Goal: Task Accomplishment & Management: Manage account settings

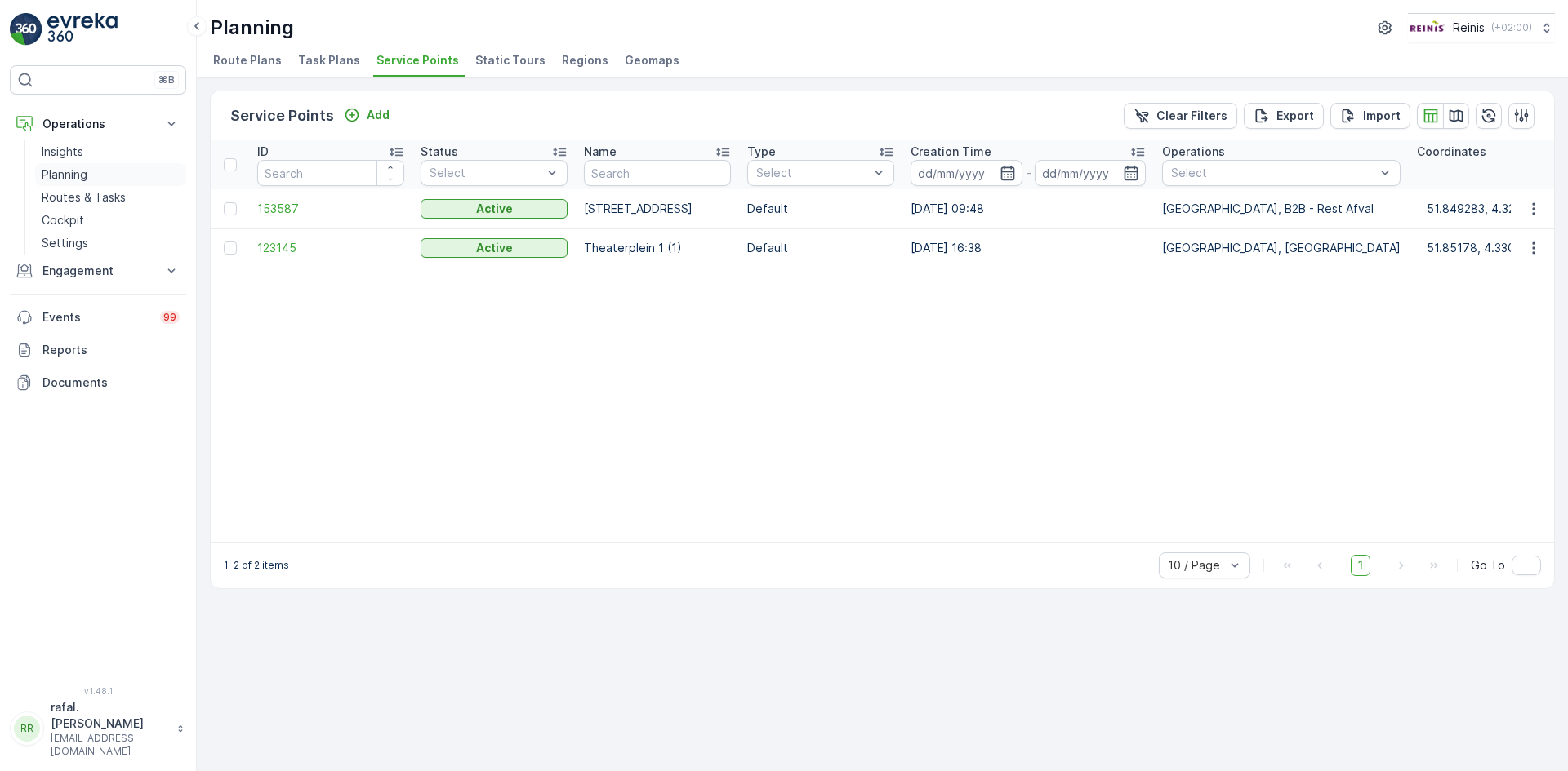
scroll to position [0, 224]
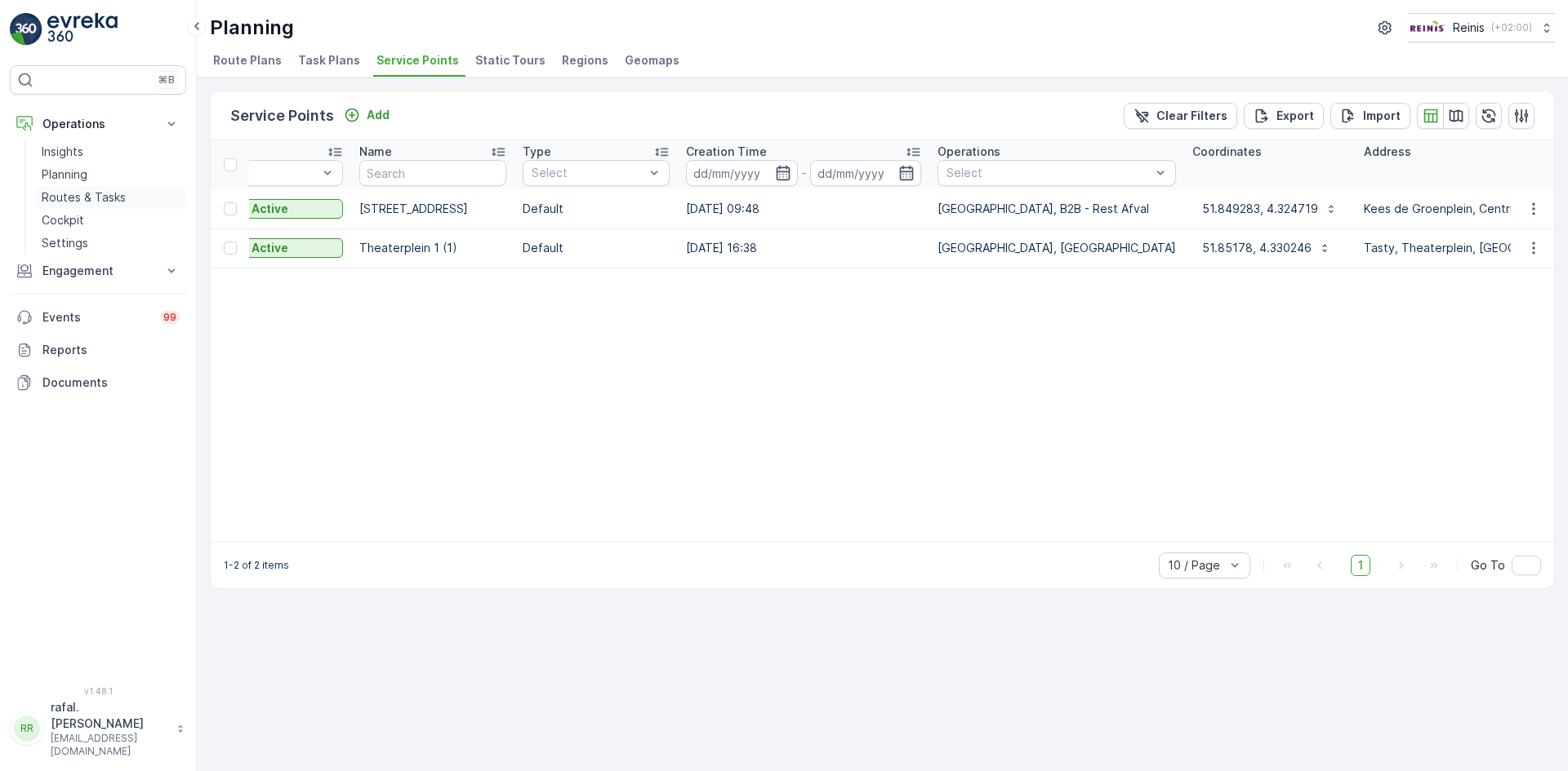
click at [102, 196] on p "Routes & Tasks" at bounding box center [83, 197] width 84 height 16
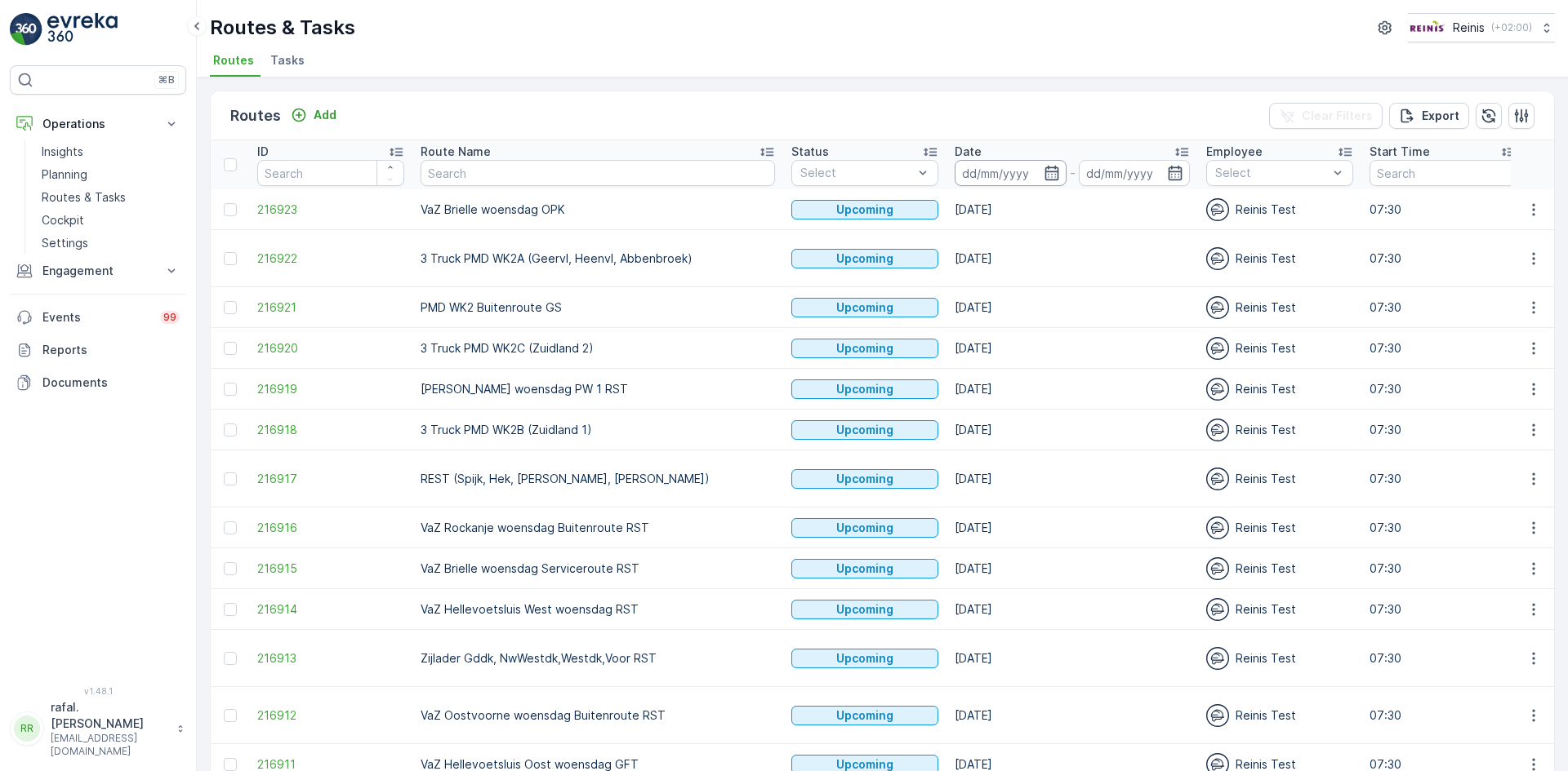
click at [961, 171] on input at bounding box center [1011, 173] width 112 height 26
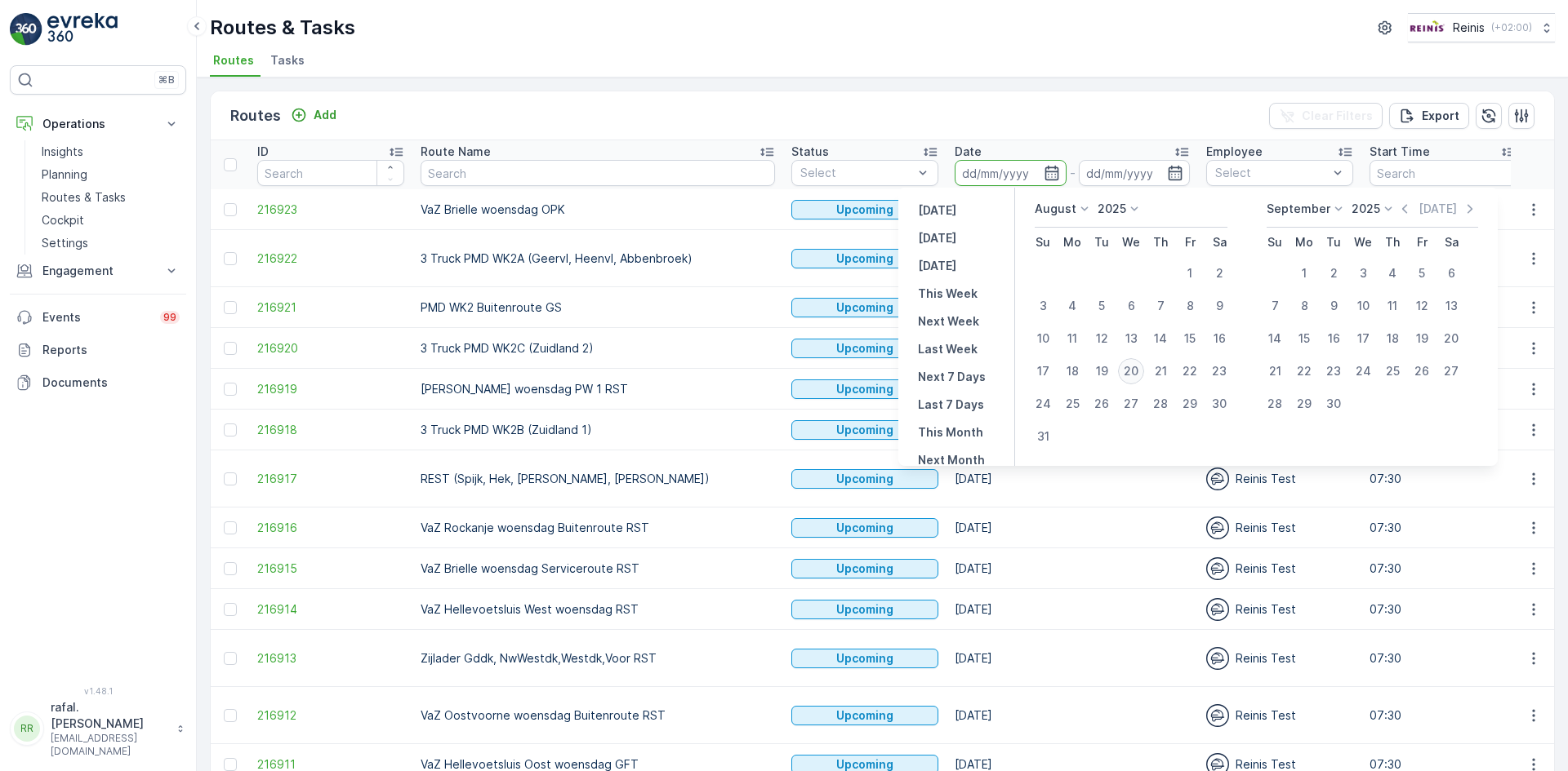
click at [1135, 363] on div "20" at bounding box center [1131, 371] width 26 height 26
type input "[DATE]"
click at [1135, 363] on div "20" at bounding box center [1131, 371] width 26 height 26
type input "[DATE]"
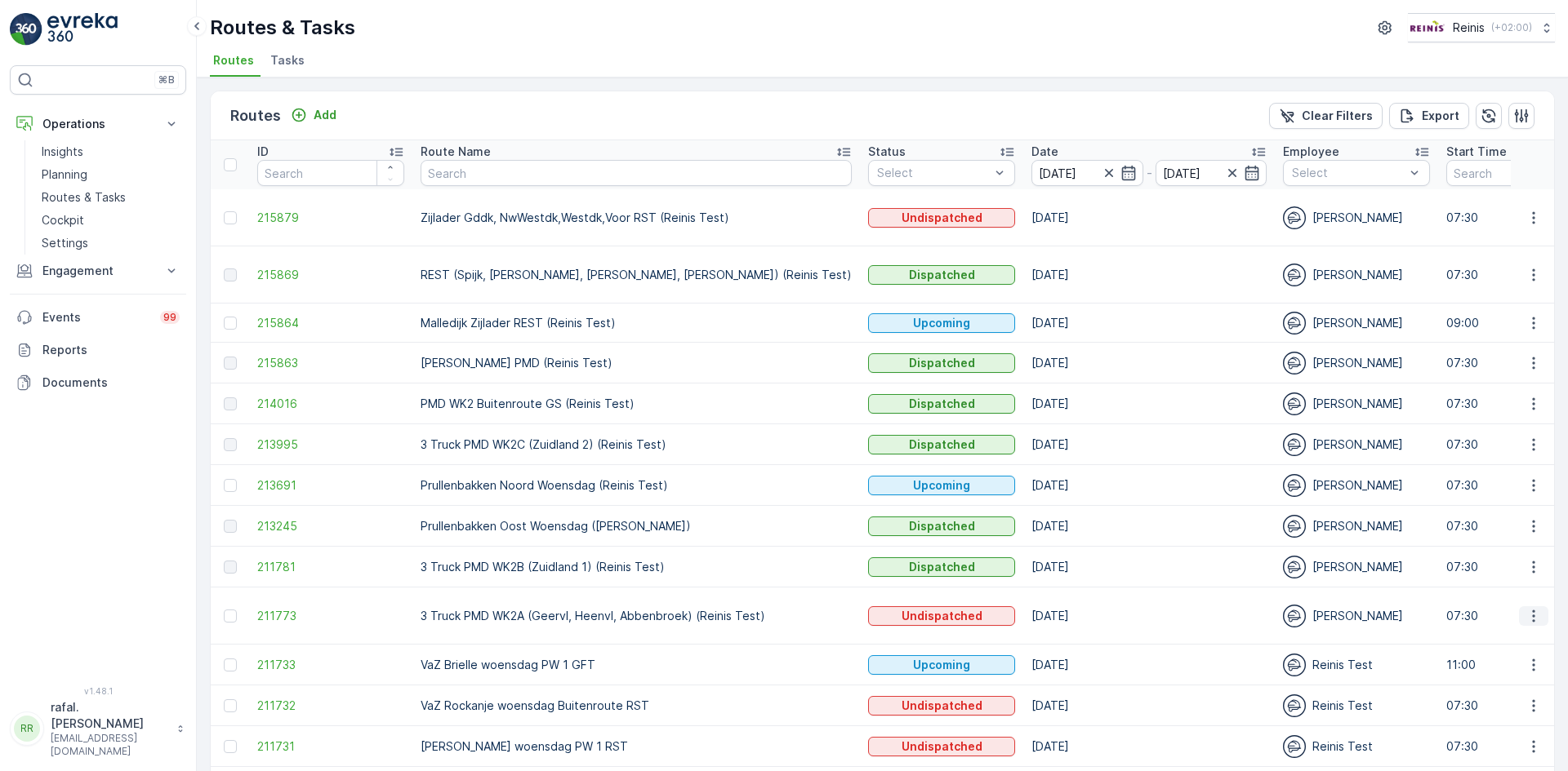
click at [1528, 607] on button "button" at bounding box center [1534, 616] width 29 height 19
click at [1511, 713] on span "Change Assignee" at bounding box center [1495, 714] width 96 height 16
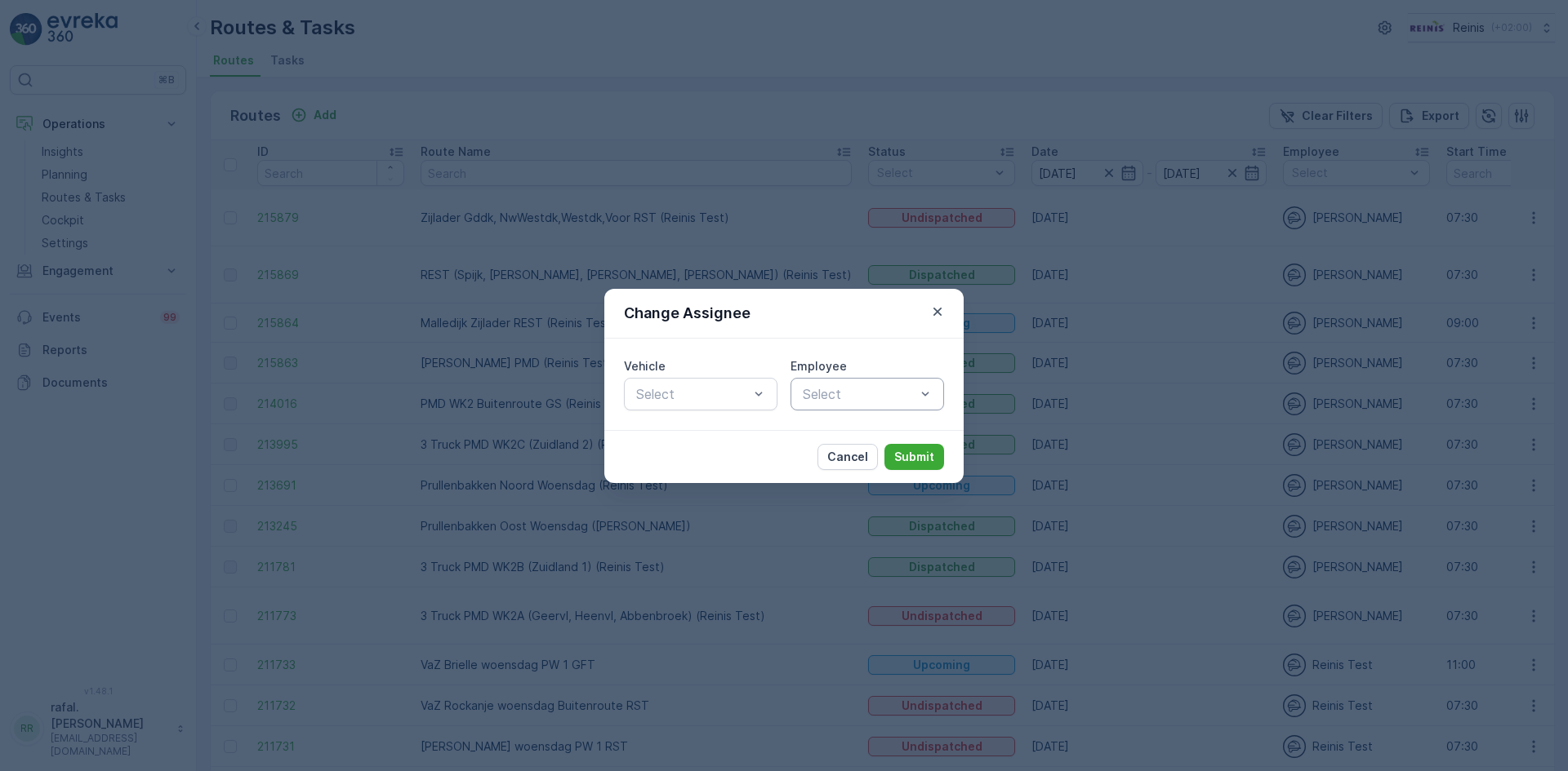
click at [912, 392] on div at bounding box center [859, 393] width 116 height 14
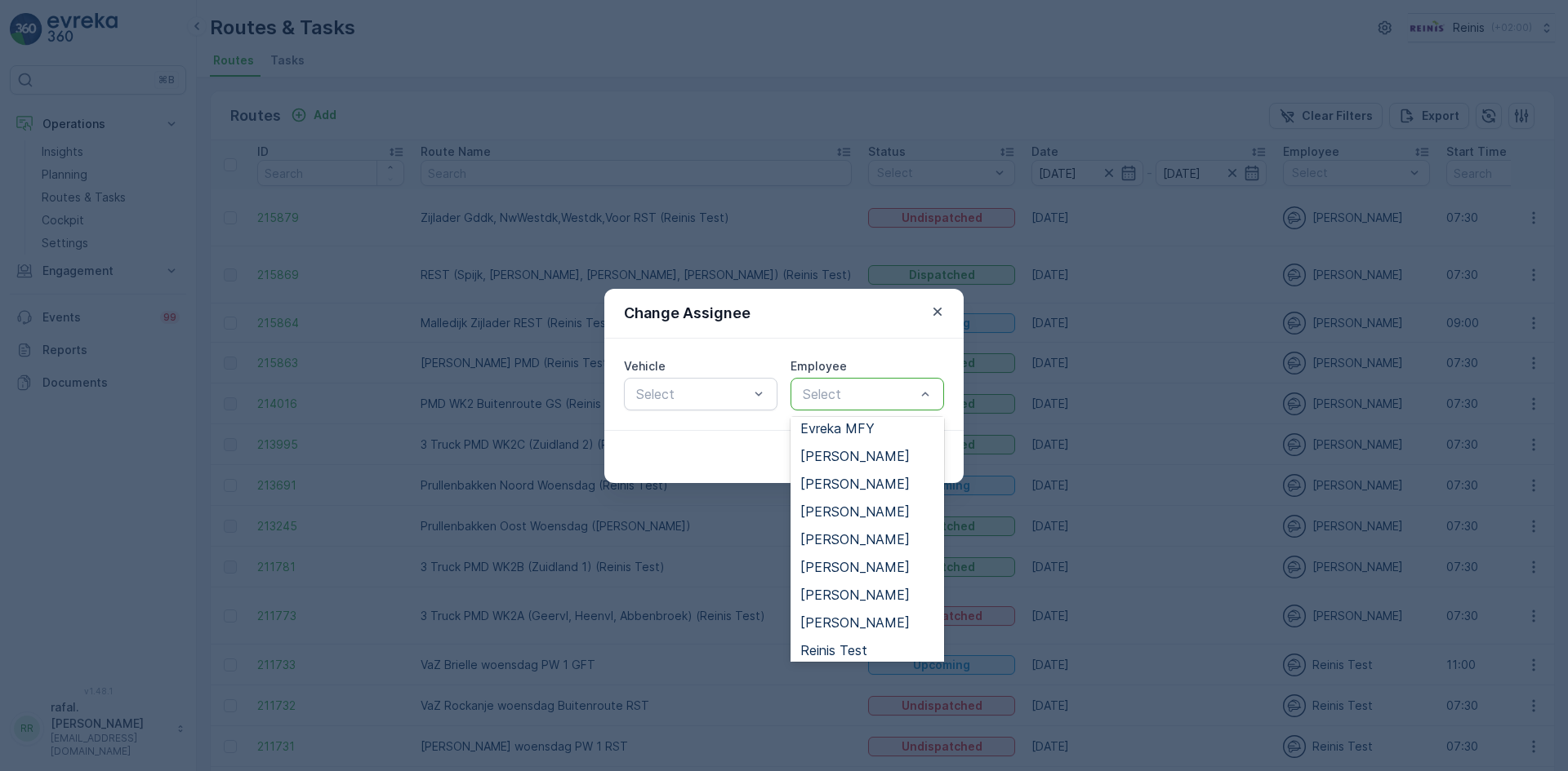
scroll to position [251, 0]
click at [864, 486] on span "[PERSON_NAME]" at bounding box center [855, 488] width 109 height 14
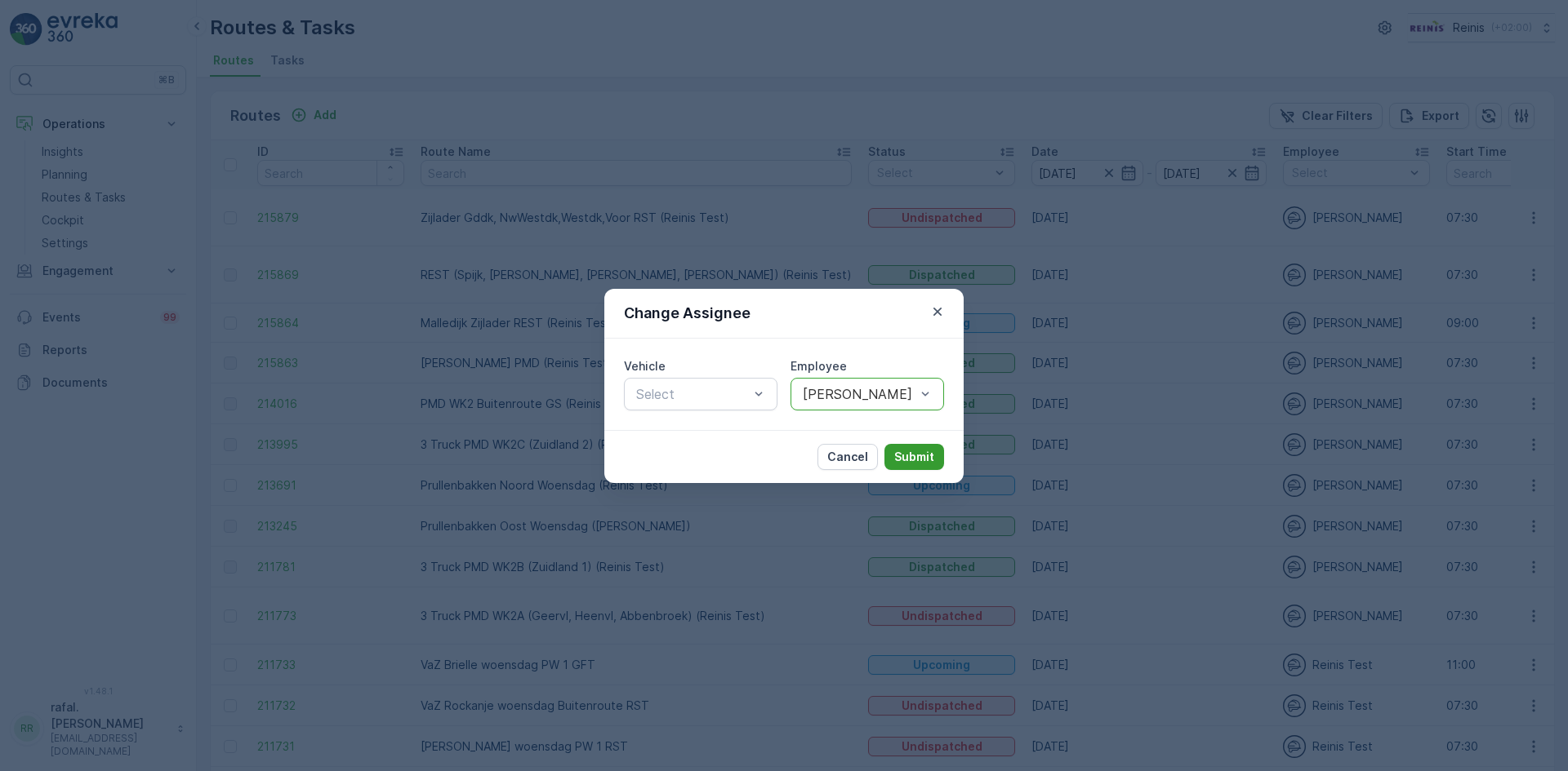
click at [919, 450] on p "Submit" at bounding box center [914, 457] width 40 height 16
